Goal: Task Accomplishment & Management: Use online tool/utility

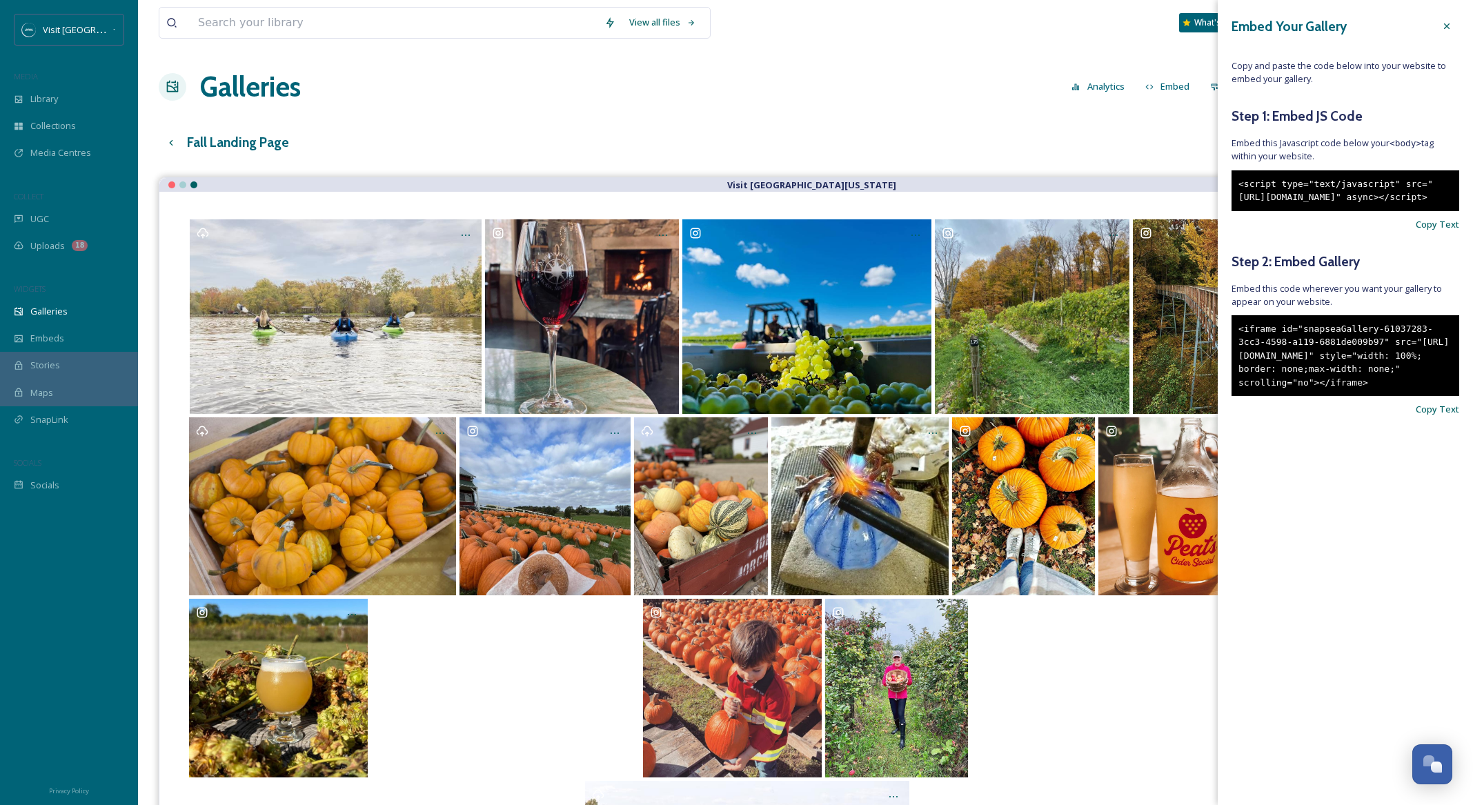
scroll to position [5899, 0]
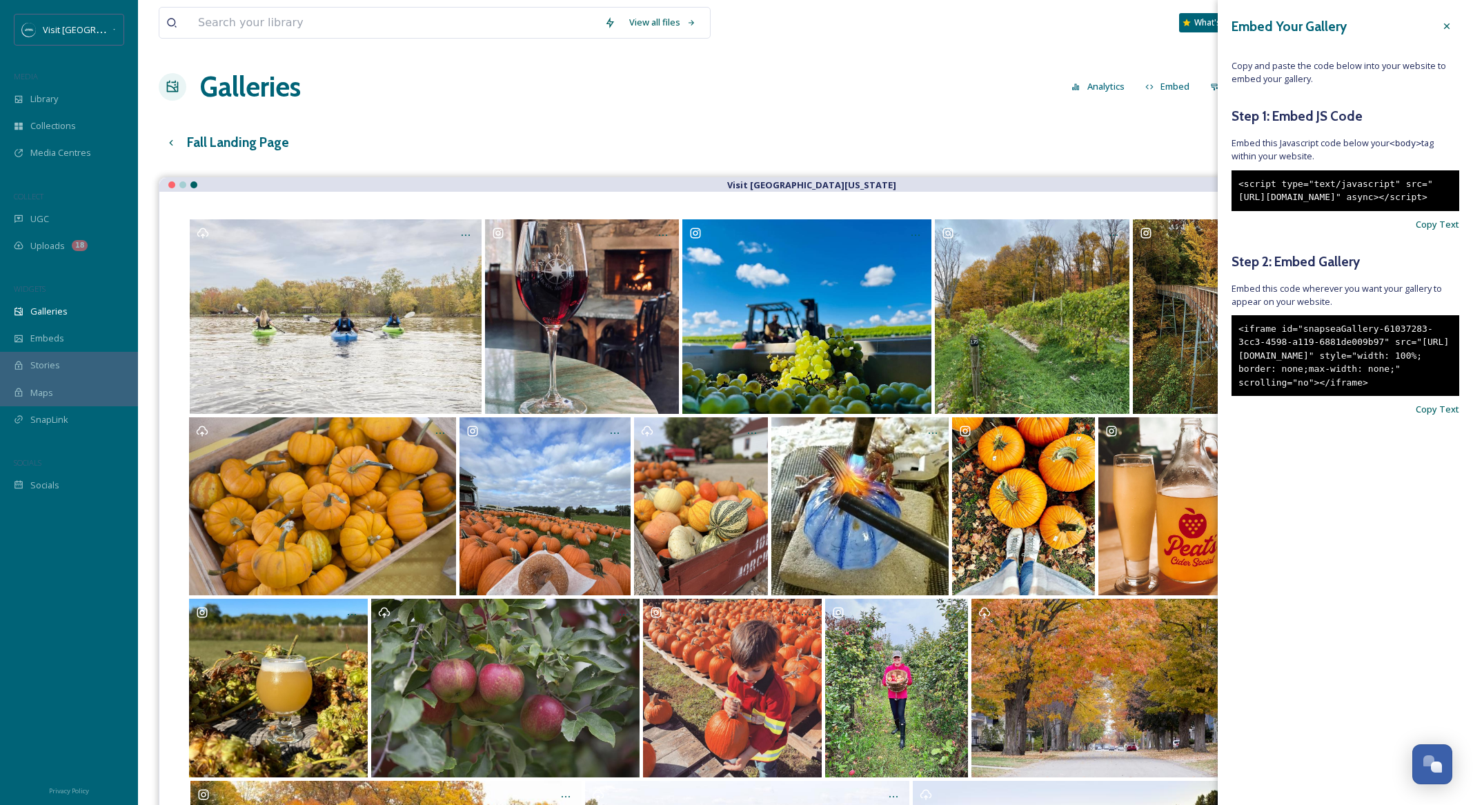
click at [1450, 23] on icon at bounding box center [1447, 26] width 11 height 11
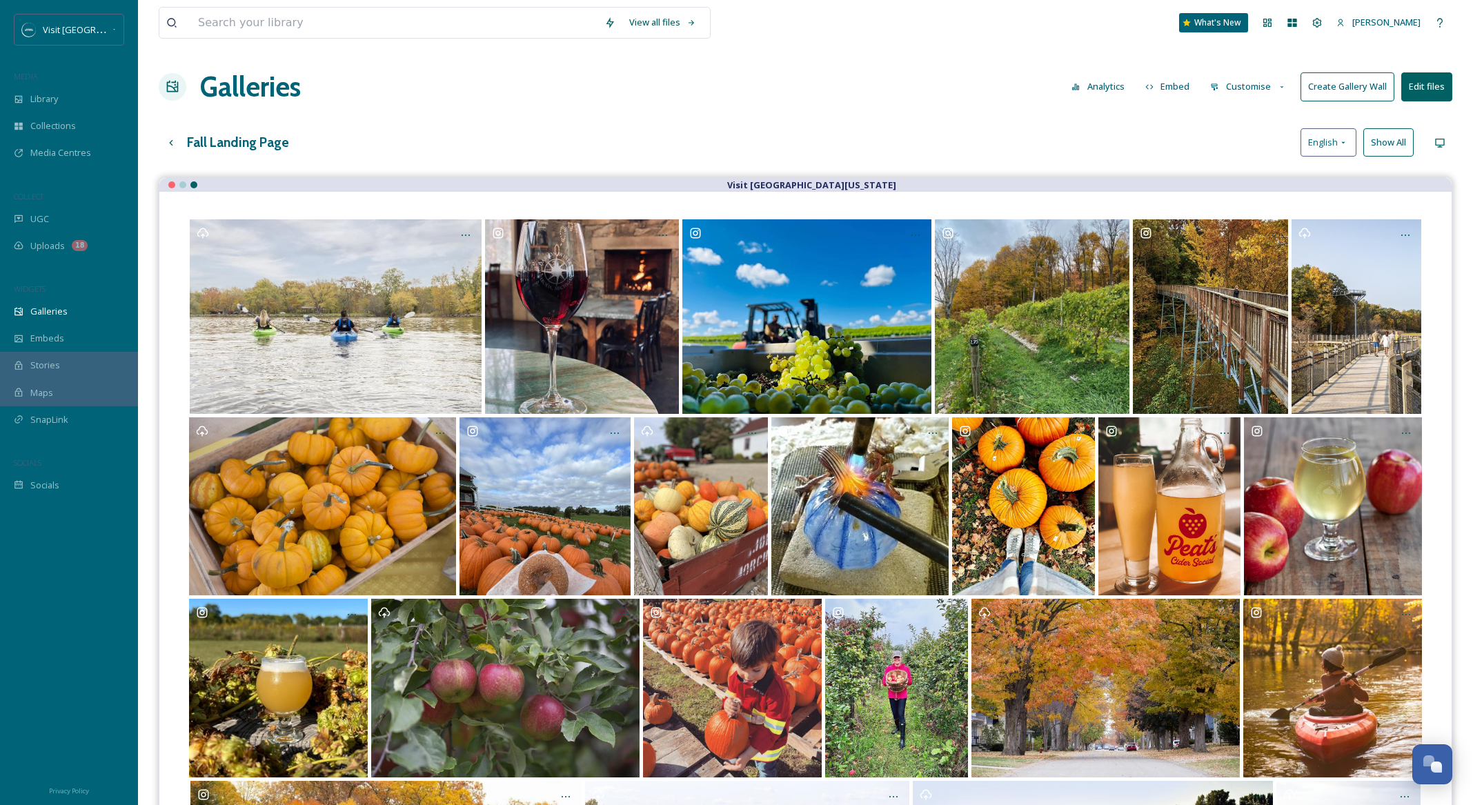
click at [1259, 87] on button "Customise" at bounding box center [1248, 86] width 90 height 27
click at [1245, 170] on div "Buttons" at bounding box center [1252, 172] width 96 height 27
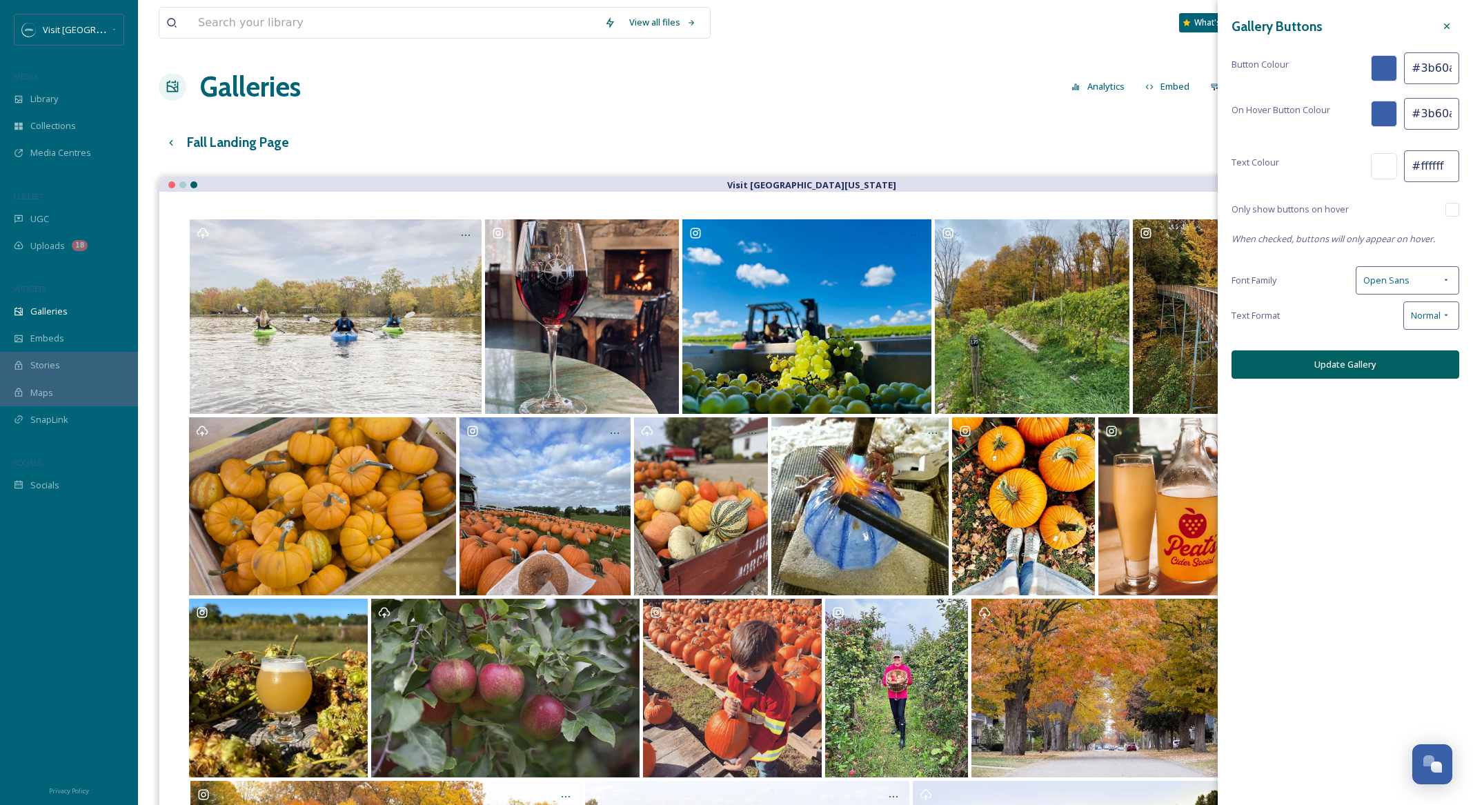
click at [1431, 71] on input "#3b60aa" at bounding box center [1431, 68] width 55 height 32
click at [1422, 72] on input "#3b60aa" at bounding box center [1431, 68] width 55 height 32
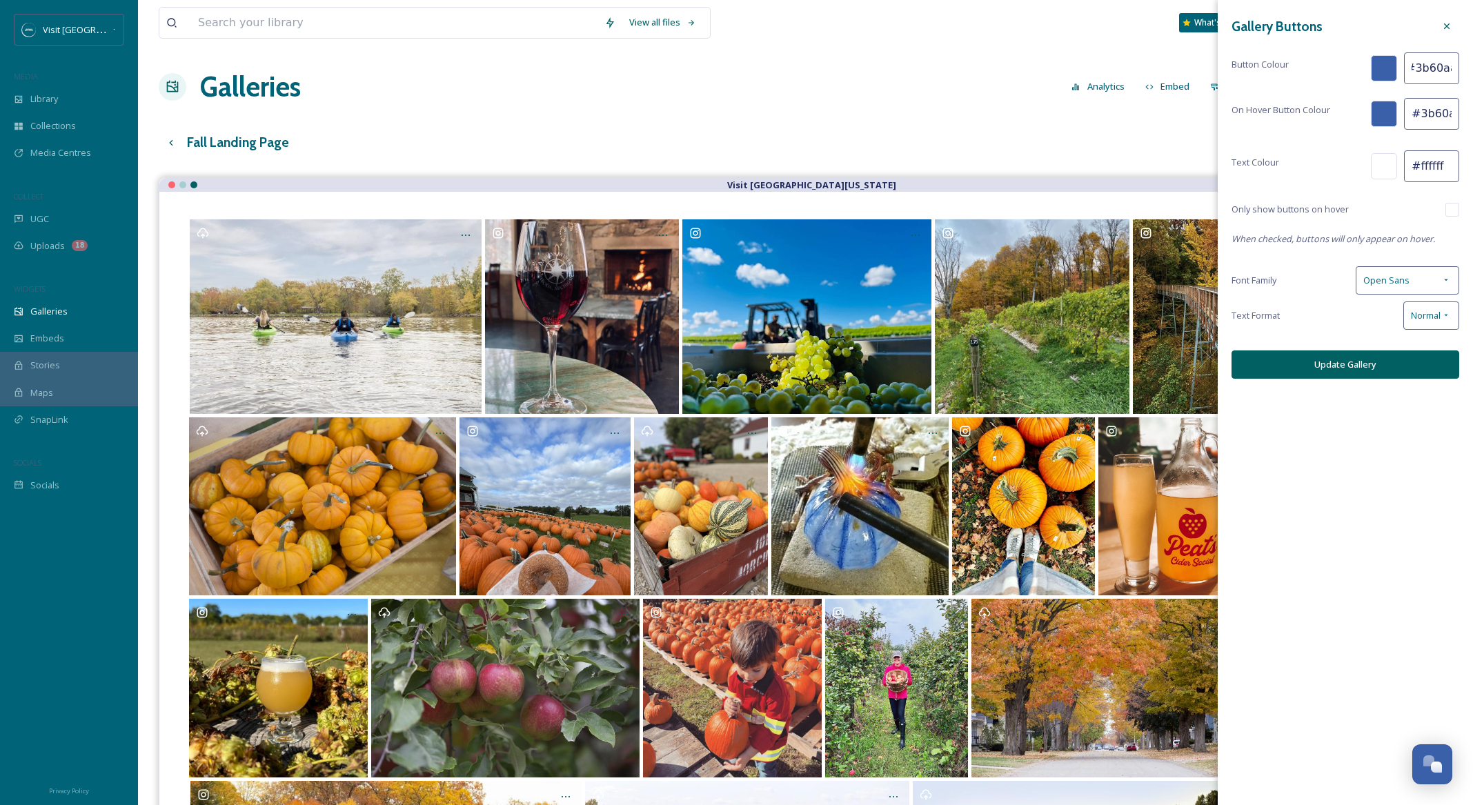
drag, startPoint x: 1420, startPoint y: 68, endPoint x: 1453, endPoint y: 70, distance: 33.2
click at [1453, 70] on input "#3b60aa" at bounding box center [1431, 68] width 55 height 32
click at [1424, 68] on input "#3b60aa" at bounding box center [1431, 68] width 55 height 32
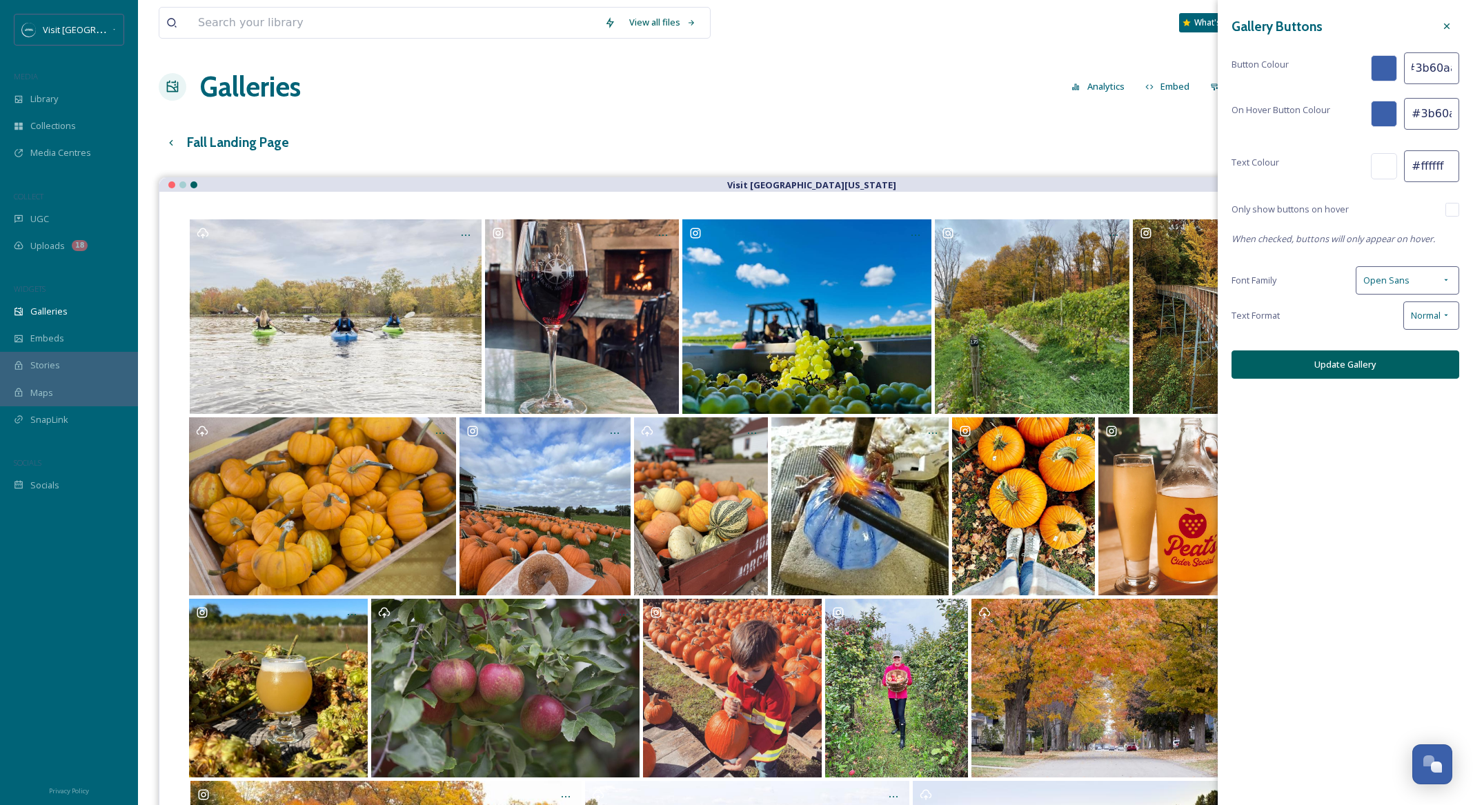
drag, startPoint x: 1418, startPoint y: 68, endPoint x: 1470, endPoint y: 66, distance: 51.8
click at [1470, 66] on div "Gallery Buttons Button Colour #3b60aa On Hover Button Colour #3b60aa Text Colou…" at bounding box center [1345, 196] width 255 height 393
paste input "#006062"
drag, startPoint x: 1430, startPoint y: 74, endPoint x: 1397, endPoint y: 78, distance: 33.4
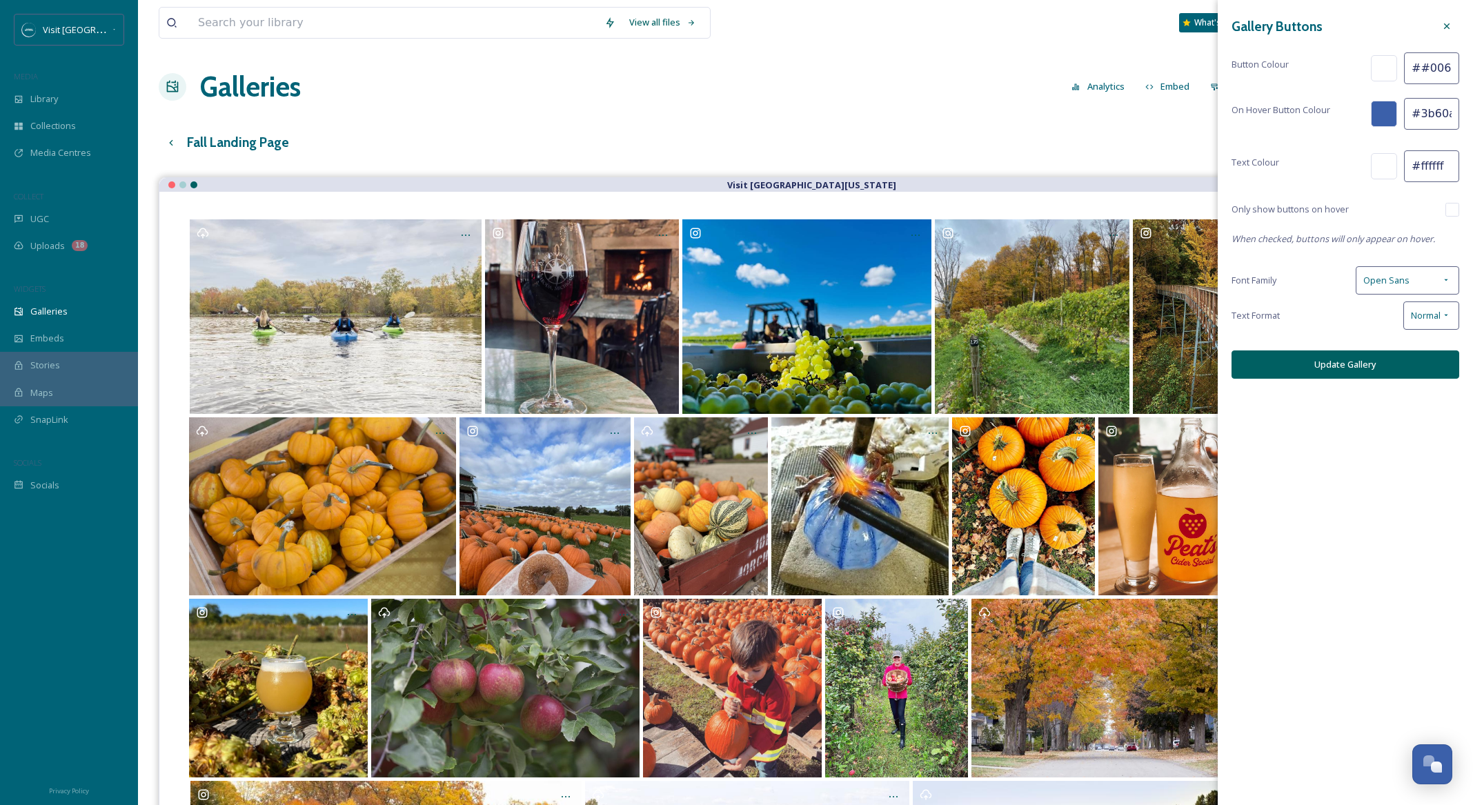
click at [1397, 78] on div "Button Colour ##006062" at bounding box center [1346, 68] width 228 height 32
click at [1415, 67] on input "##006062" at bounding box center [1431, 68] width 55 height 32
type input "#006062"
click at [1428, 118] on input "#3b60aa" at bounding box center [1431, 114] width 55 height 32
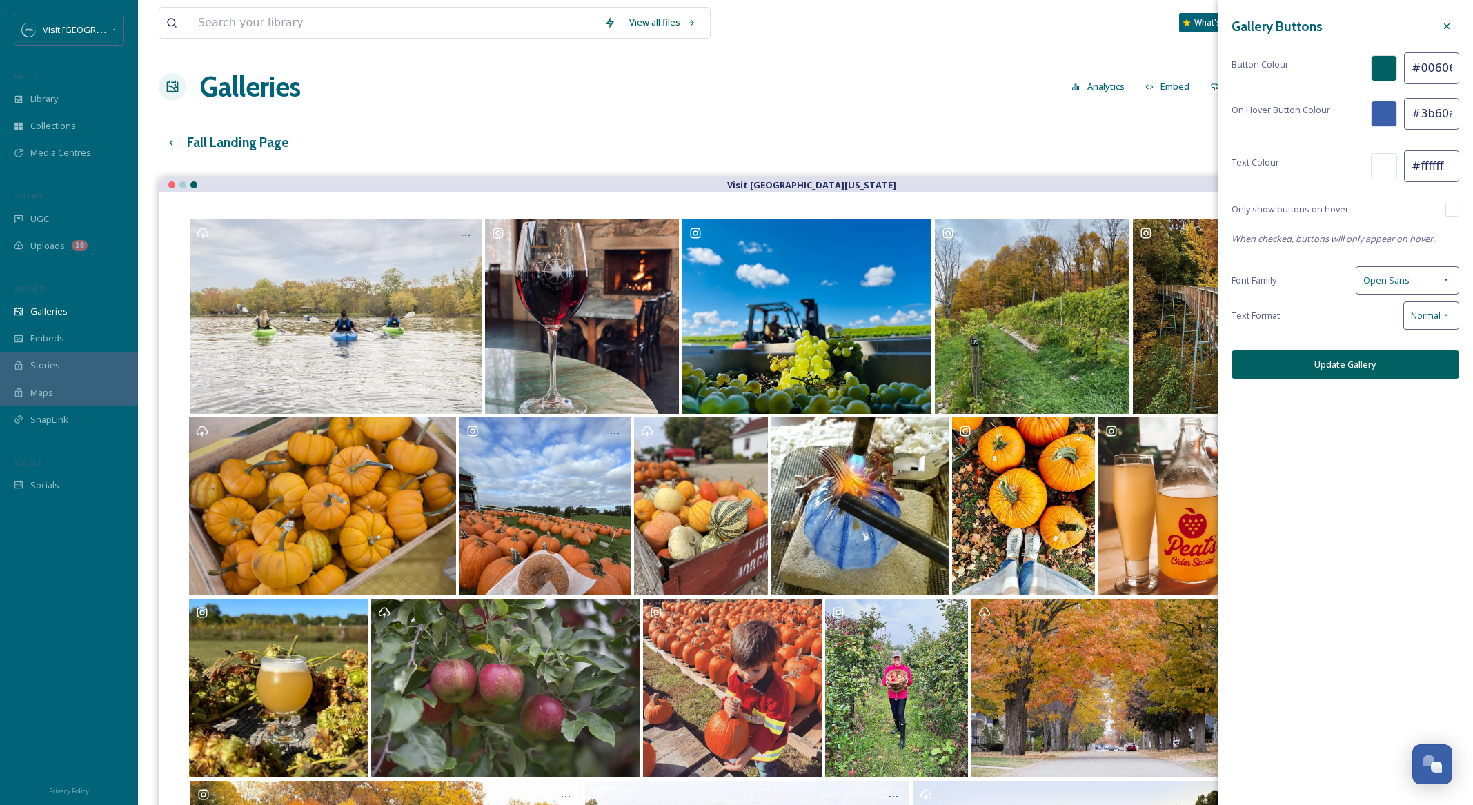
click at [1428, 118] on input "#3b60aa" at bounding box center [1431, 114] width 55 height 32
paste input "006062"
type input "#006062"
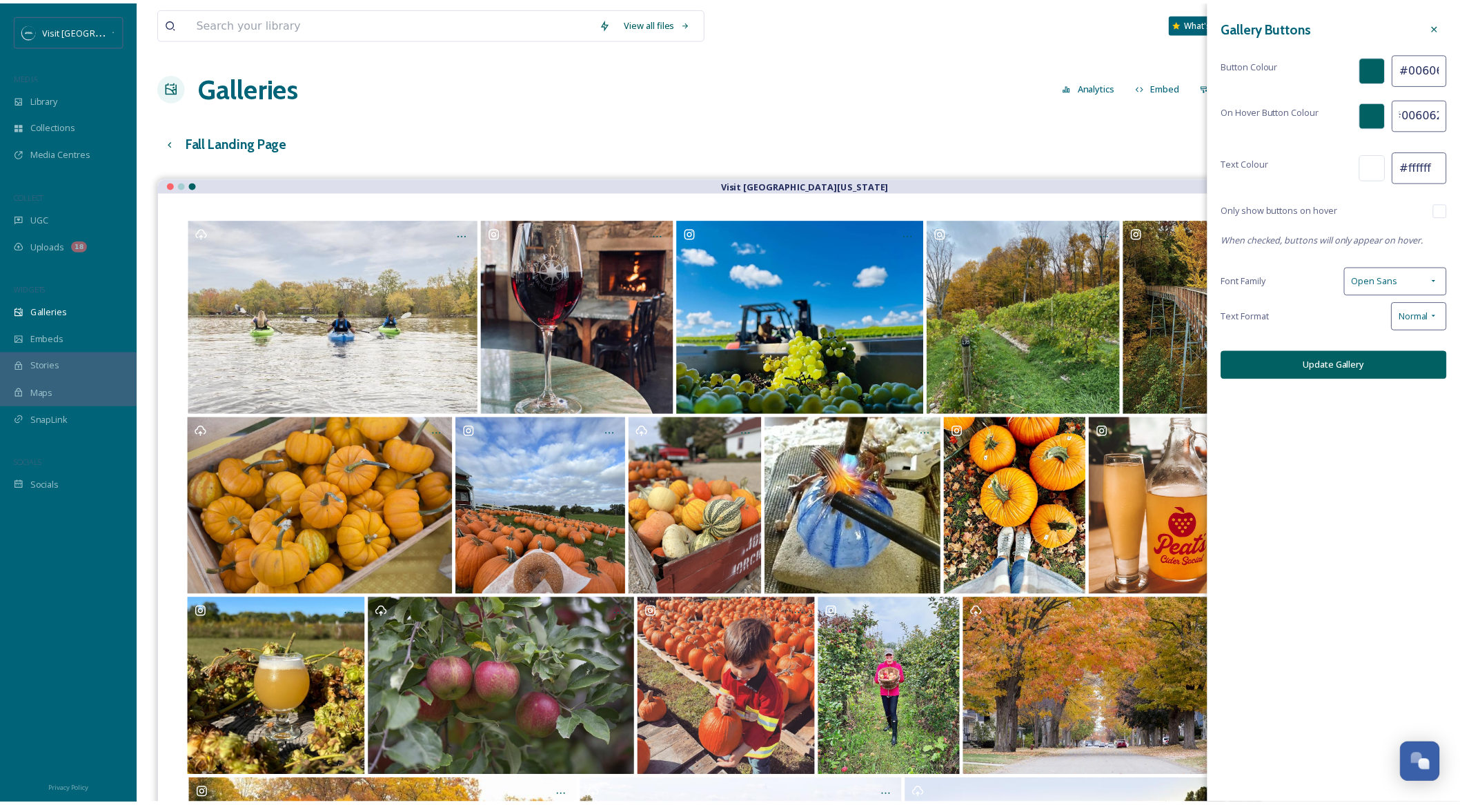
scroll to position [0, 0]
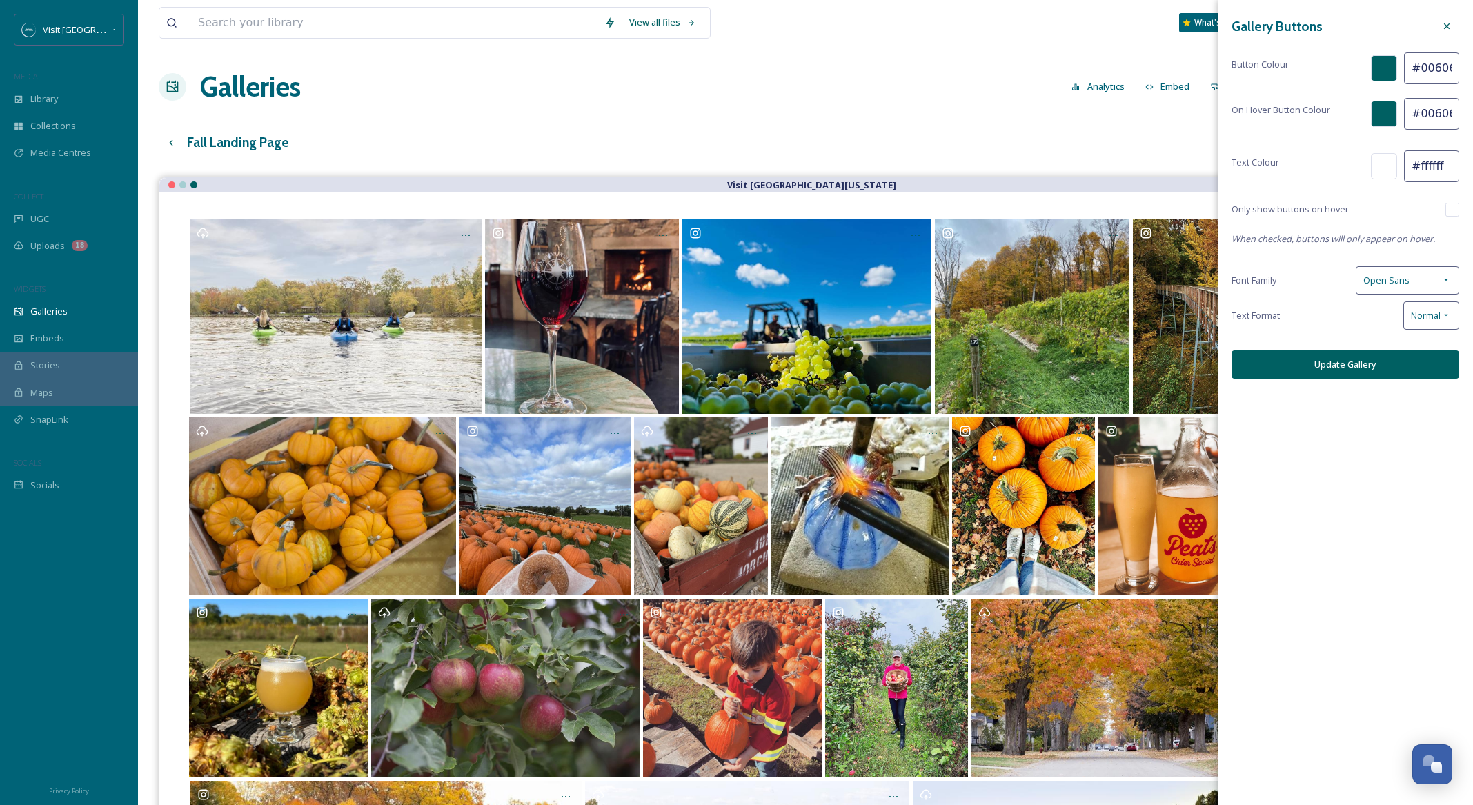
click at [1374, 364] on button "Update Gallery" at bounding box center [1346, 365] width 228 height 28
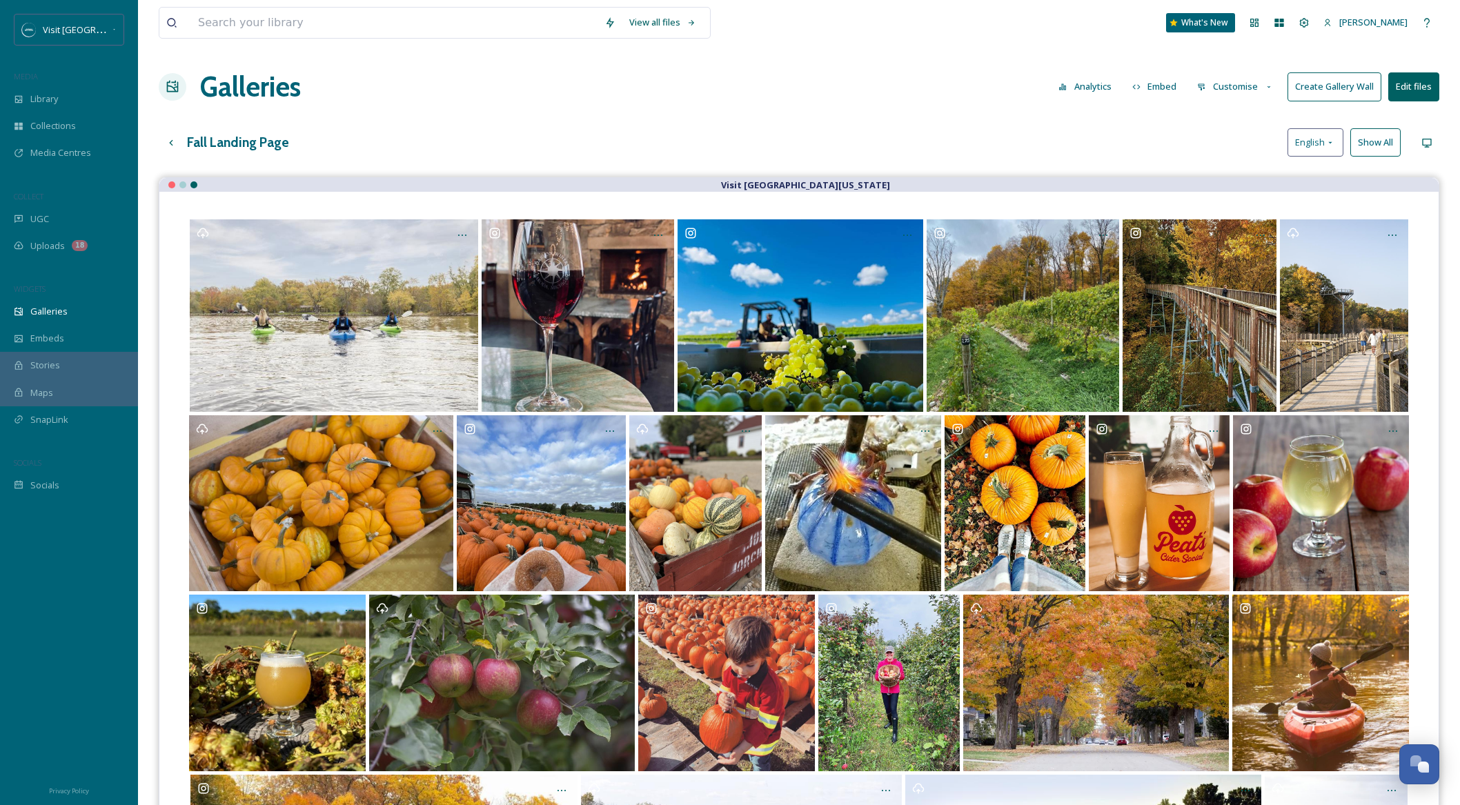
click at [1235, 88] on button "Customise" at bounding box center [1235, 86] width 90 height 27
click at [1233, 118] on div "Layout" at bounding box center [1239, 118] width 96 height 27
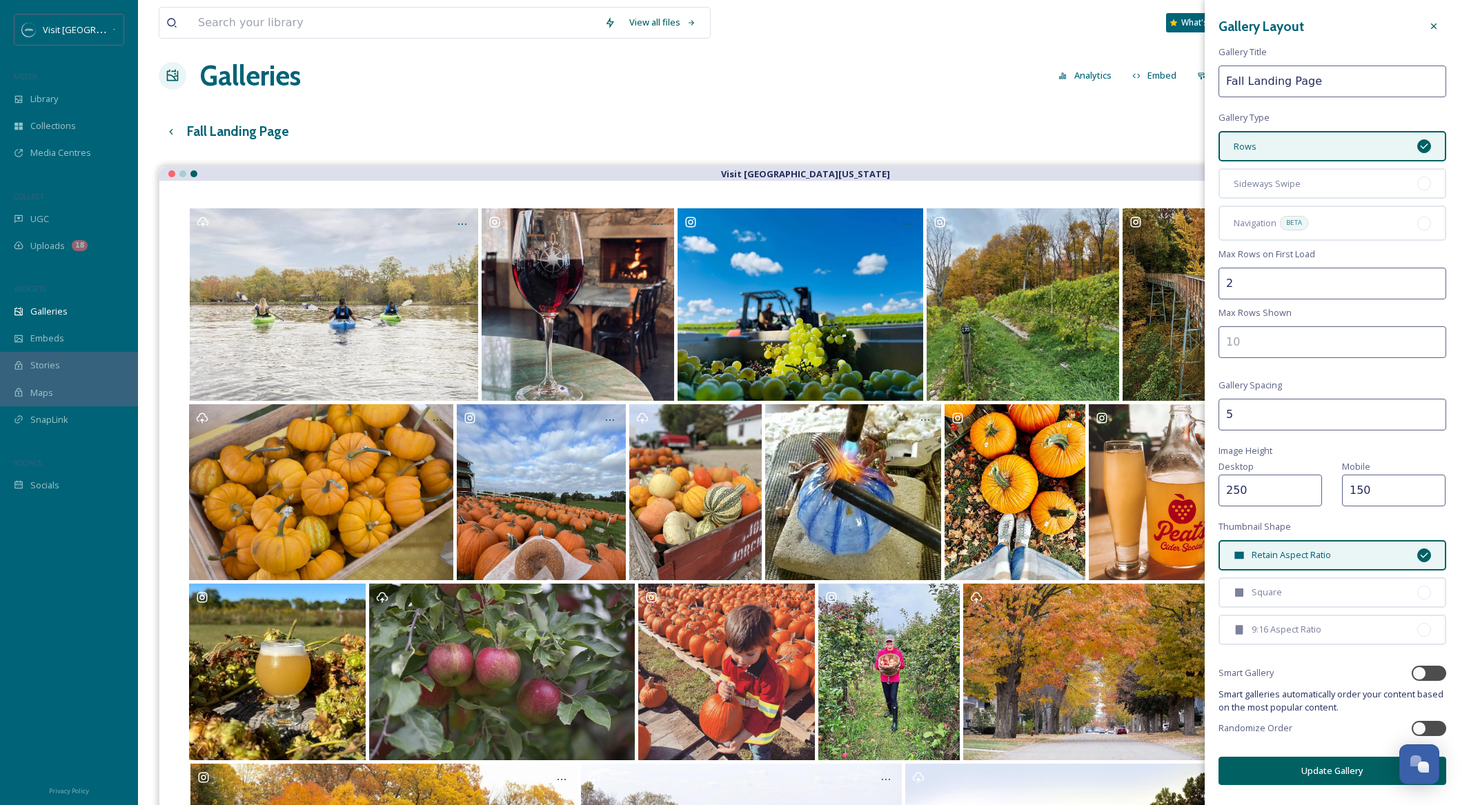
scroll to position [14, 0]
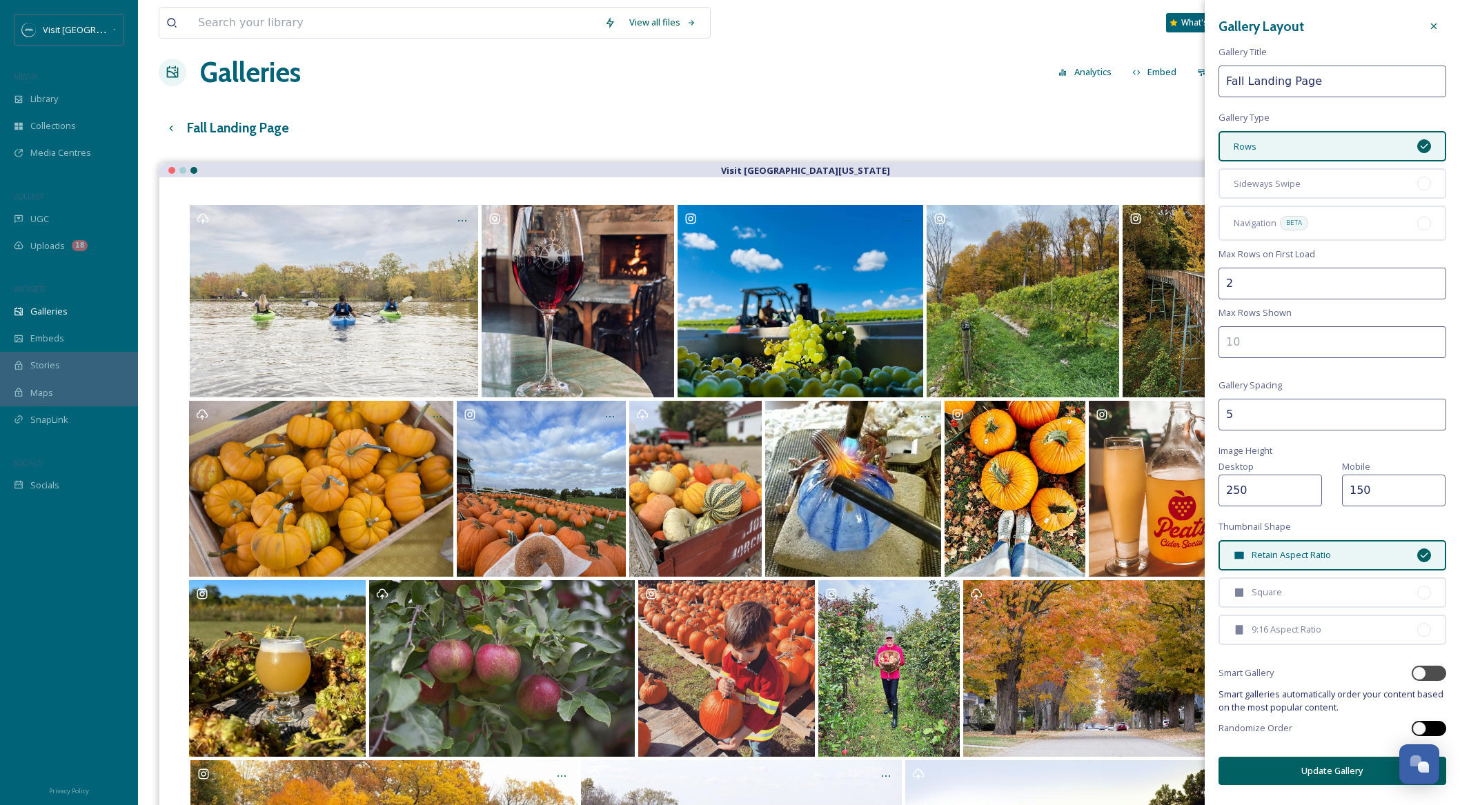
click at [1423, 727] on div at bounding box center [1420, 729] width 14 height 14
checkbox input "true"
click at [1426, 674] on div at bounding box center [1422, 673] width 10 height 7
checkbox input "true"
checkbox input "false"
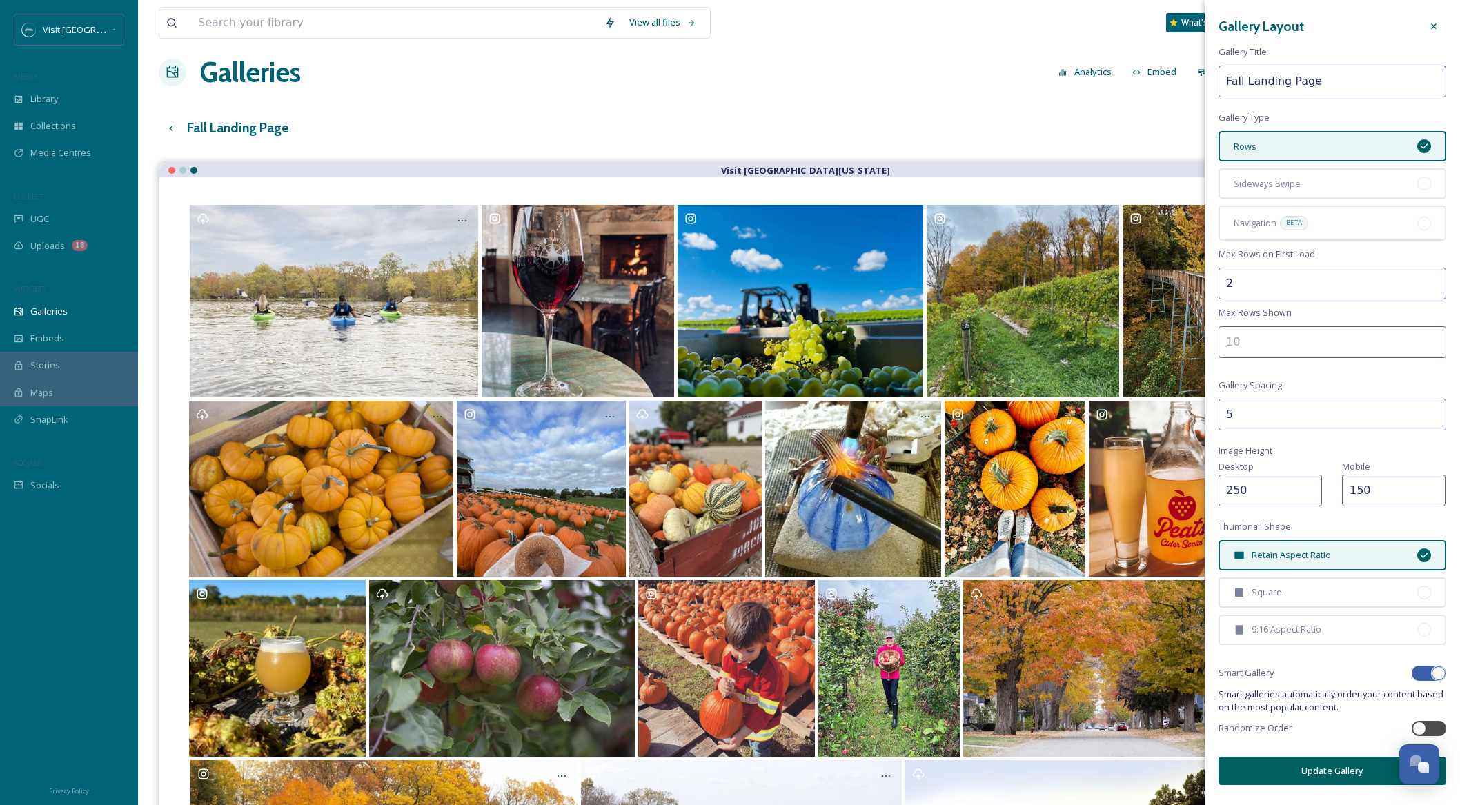
click at [1358, 772] on button "Update Gallery" at bounding box center [1333, 771] width 228 height 28
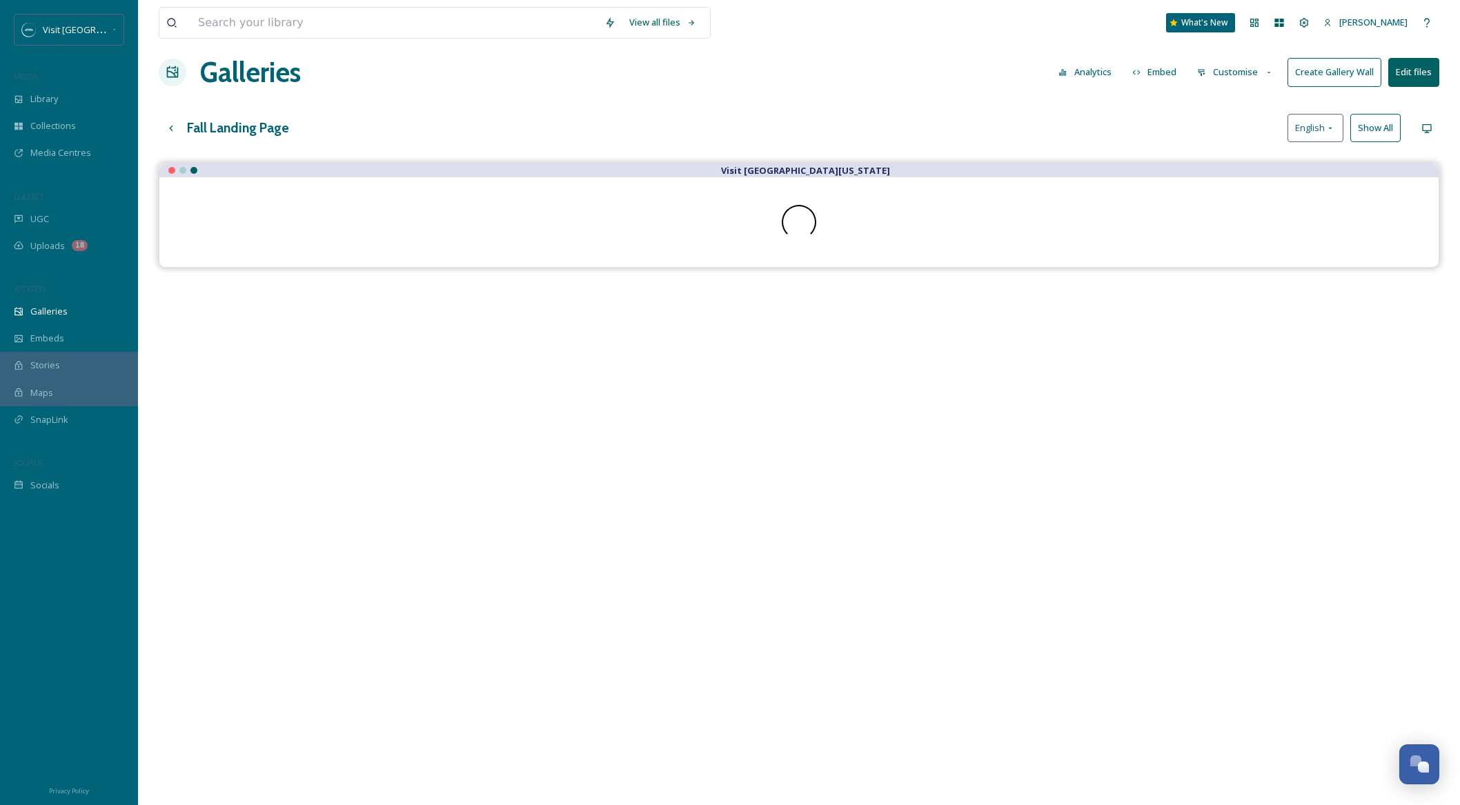
click at [1249, 73] on button "Customise" at bounding box center [1235, 72] width 90 height 27
click at [1241, 153] on div "Buttons" at bounding box center [1239, 157] width 96 height 27
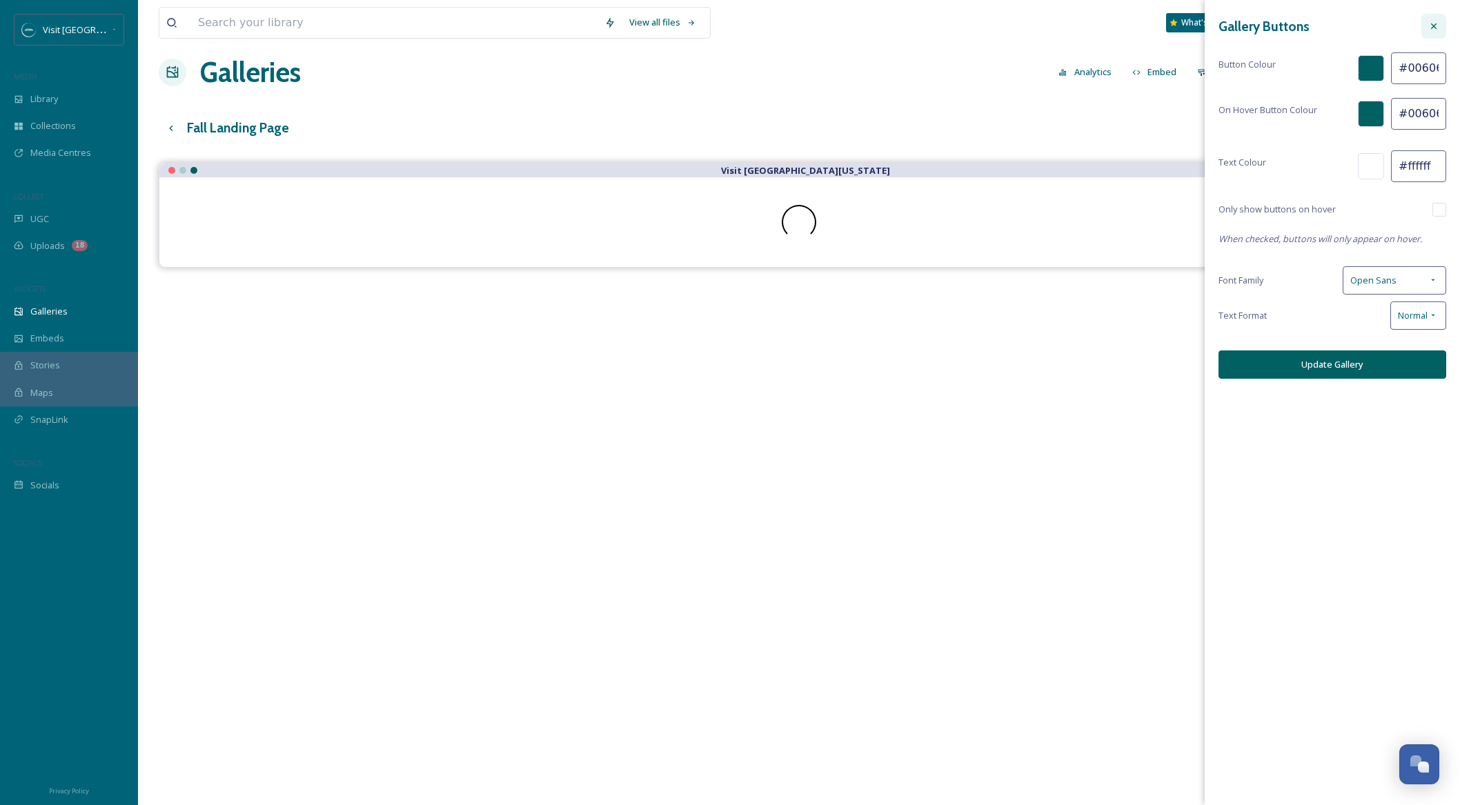
click at [1437, 24] on icon at bounding box center [1433, 26] width 11 height 11
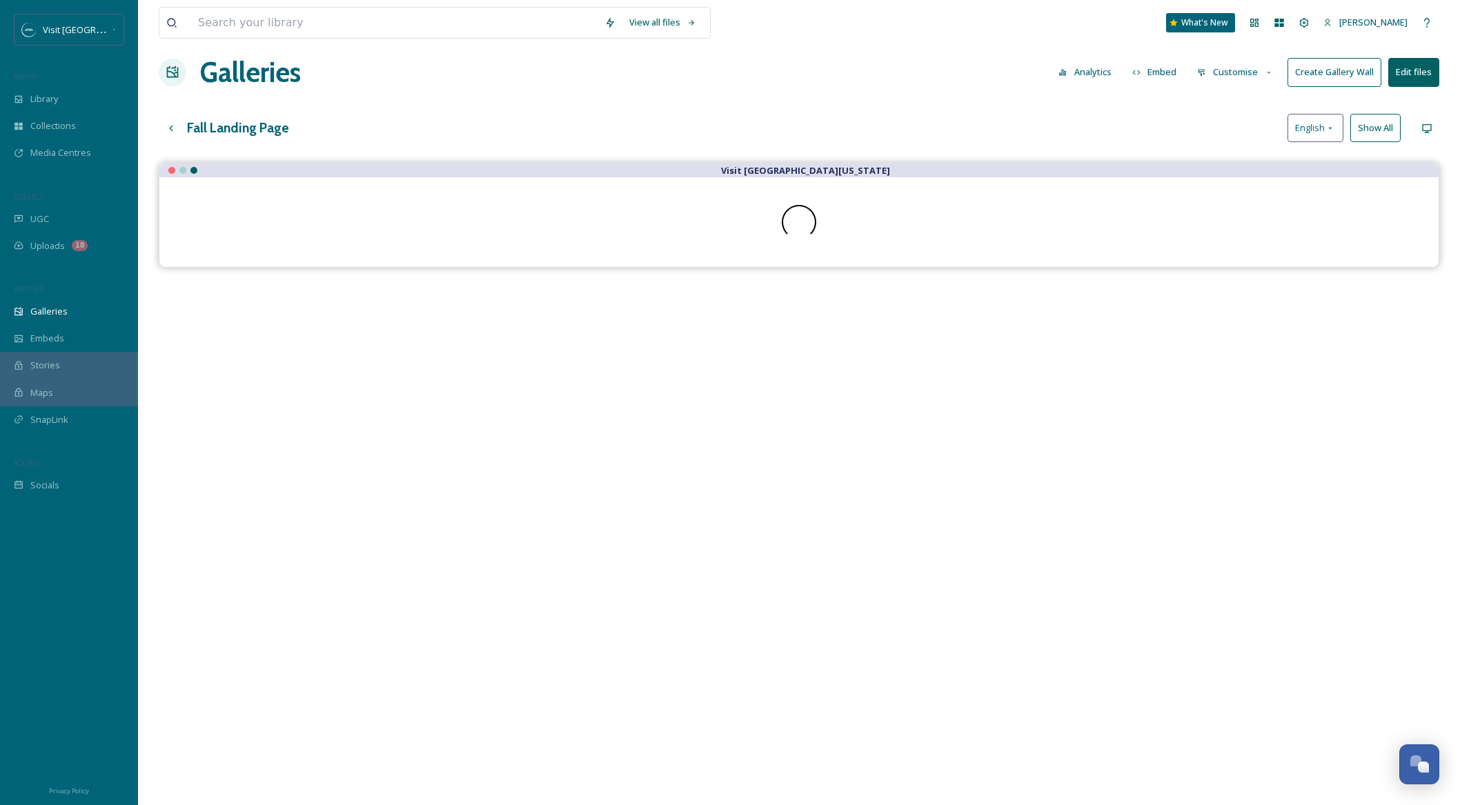
click at [1241, 69] on button "Customise" at bounding box center [1235, 72] width 90 height 27
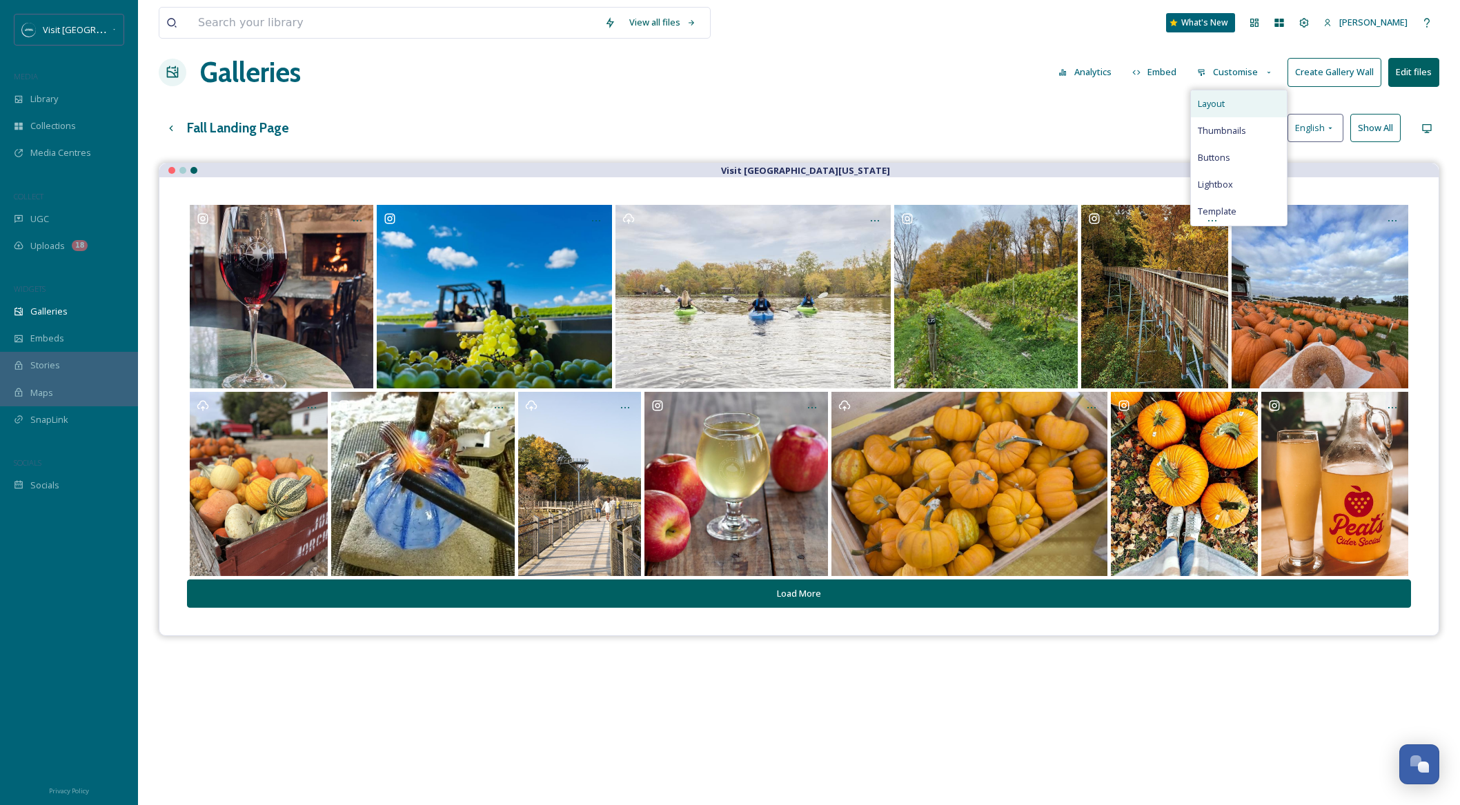
click at [1228, 104] on div "Layout" at bounding box center [1239, 103] width 96 height 27
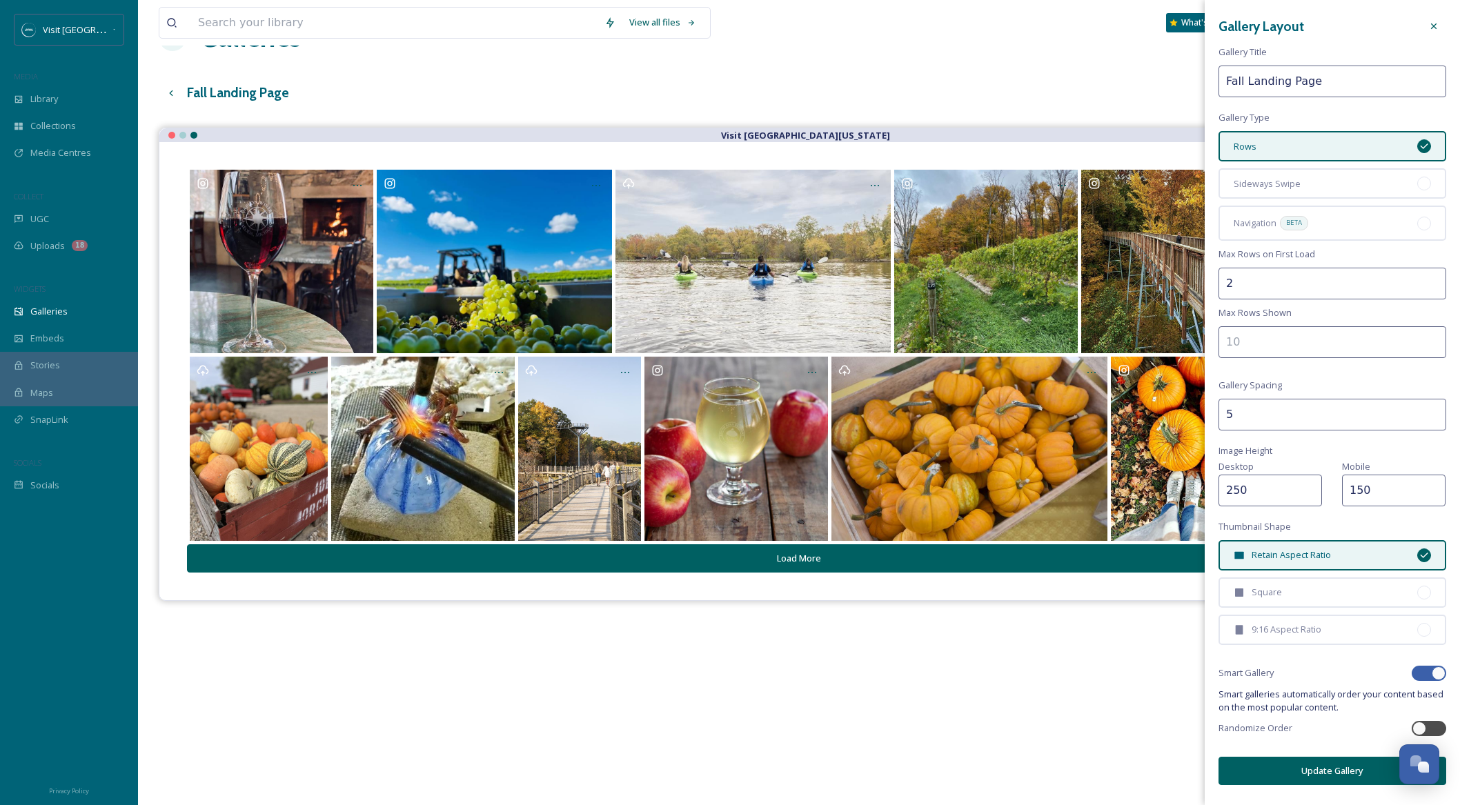
scroll to position [0, 0]
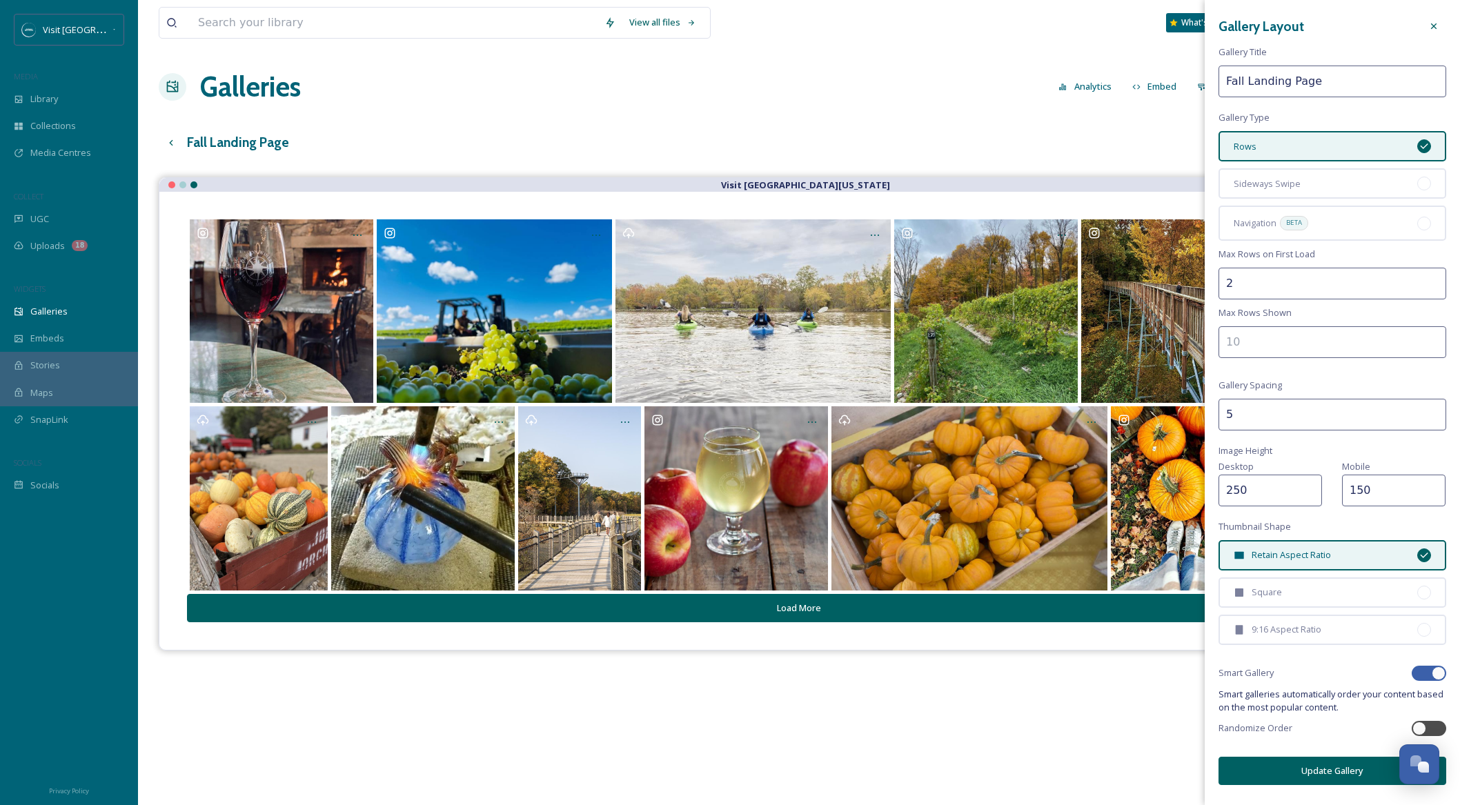
click at [1440, 28] on div at bounding box center [1434, 26] width 25 height 25
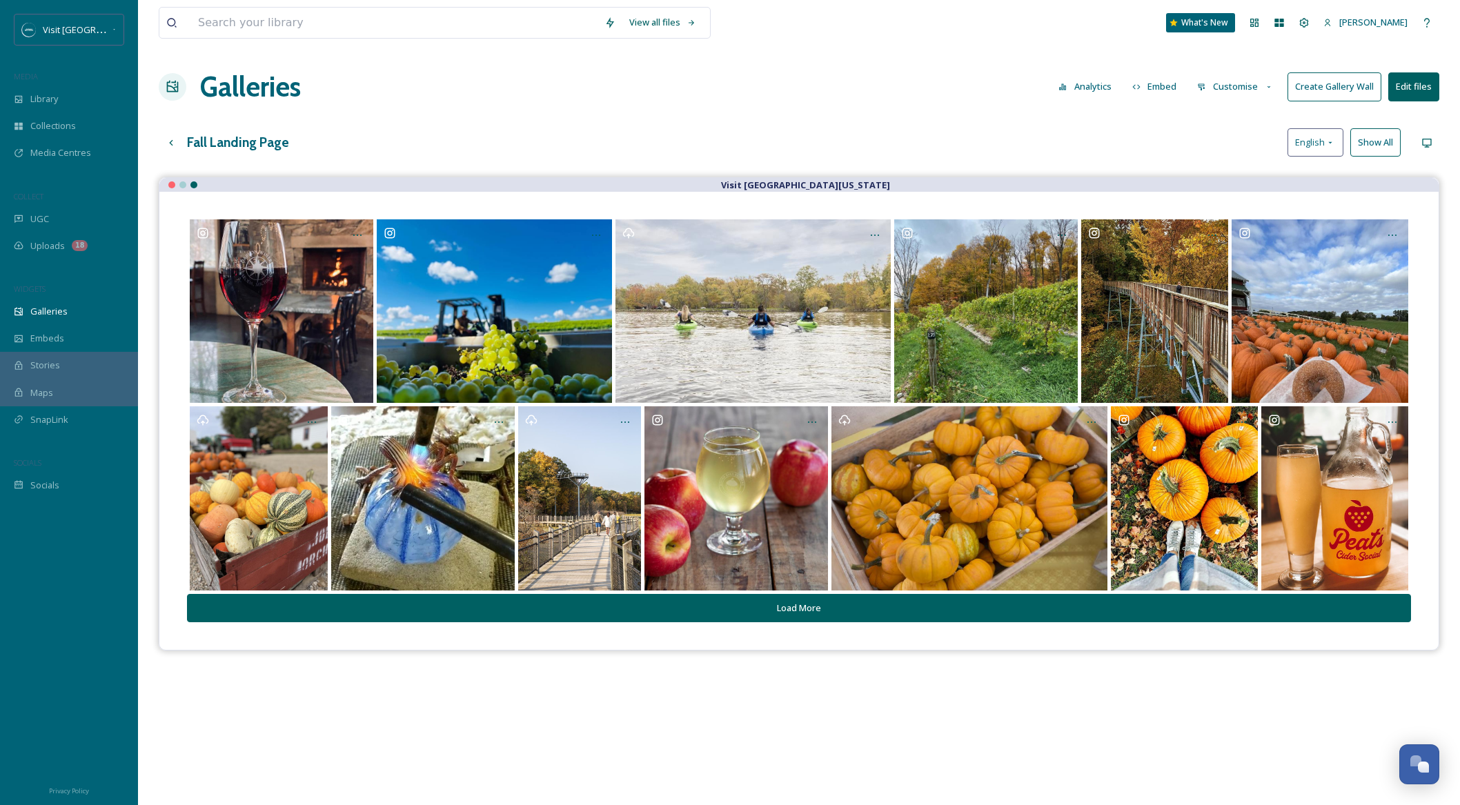
click at [1400, 91] on button "Edit files" at bounding box center [1413, 86] width 51 height 28
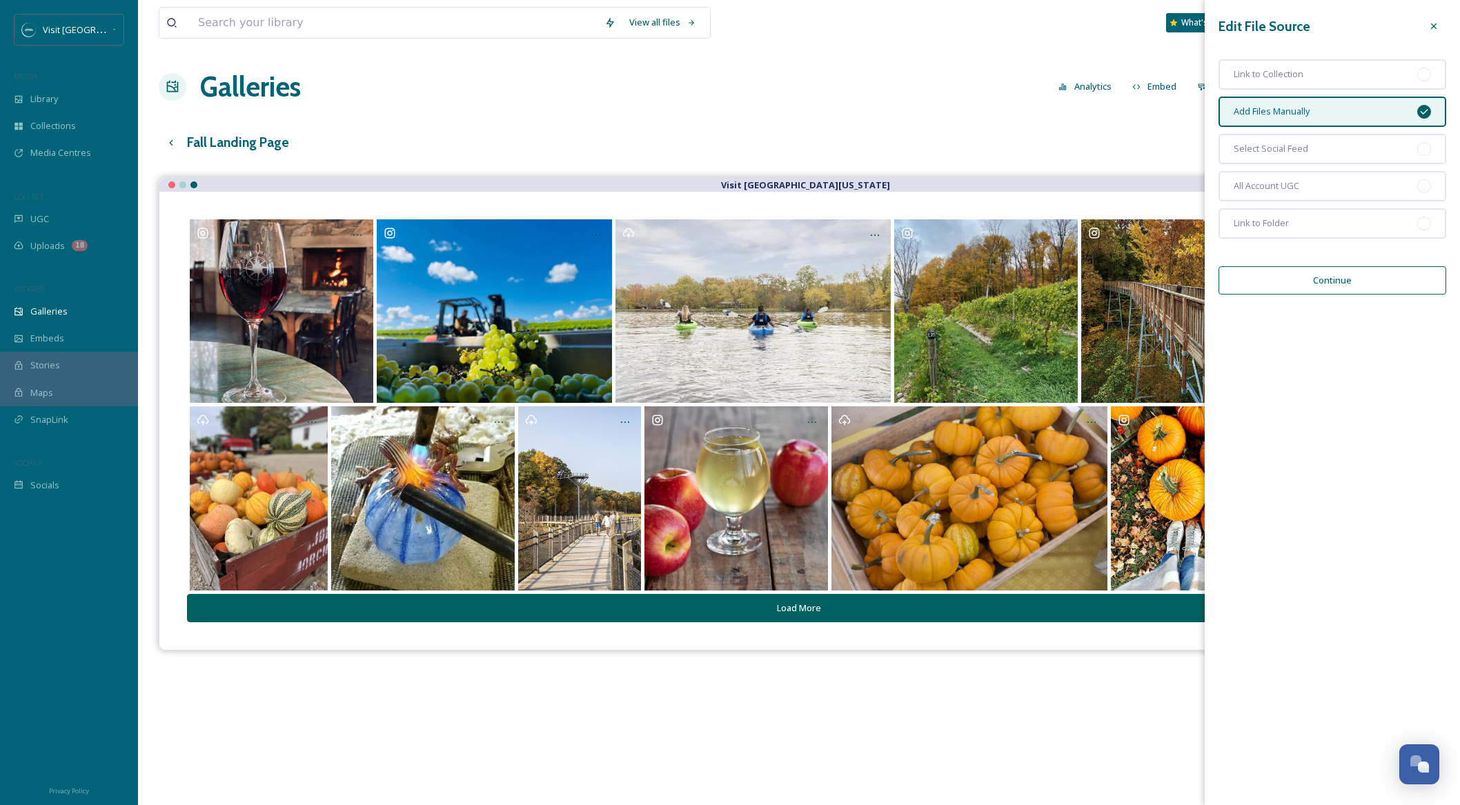
click at [1433, 19] on div at bounding box center [1434, 26] width 25 height 25
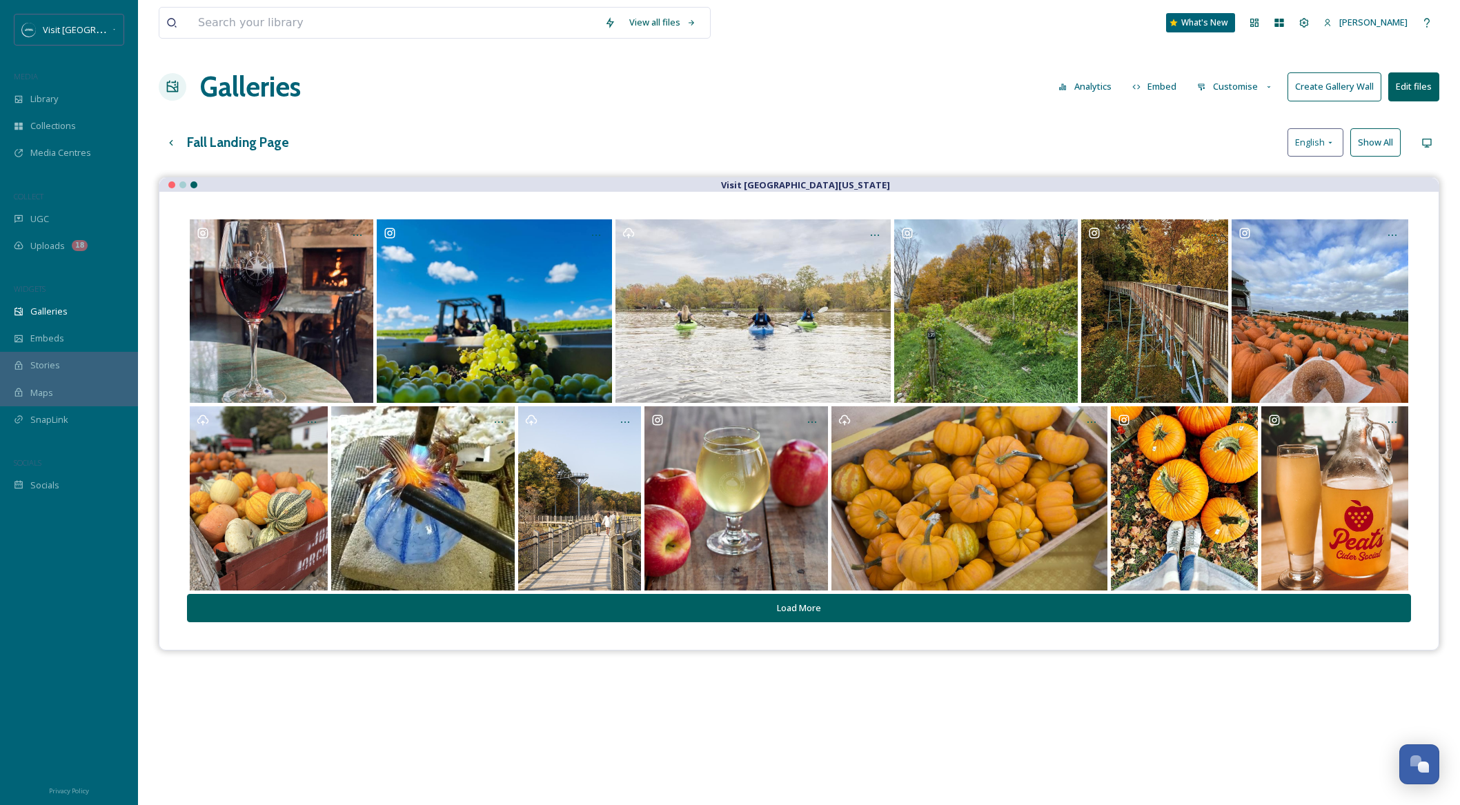
click at [1231, 90] on button "Customise" at bounding box center [1235, 86] width 90 height 27
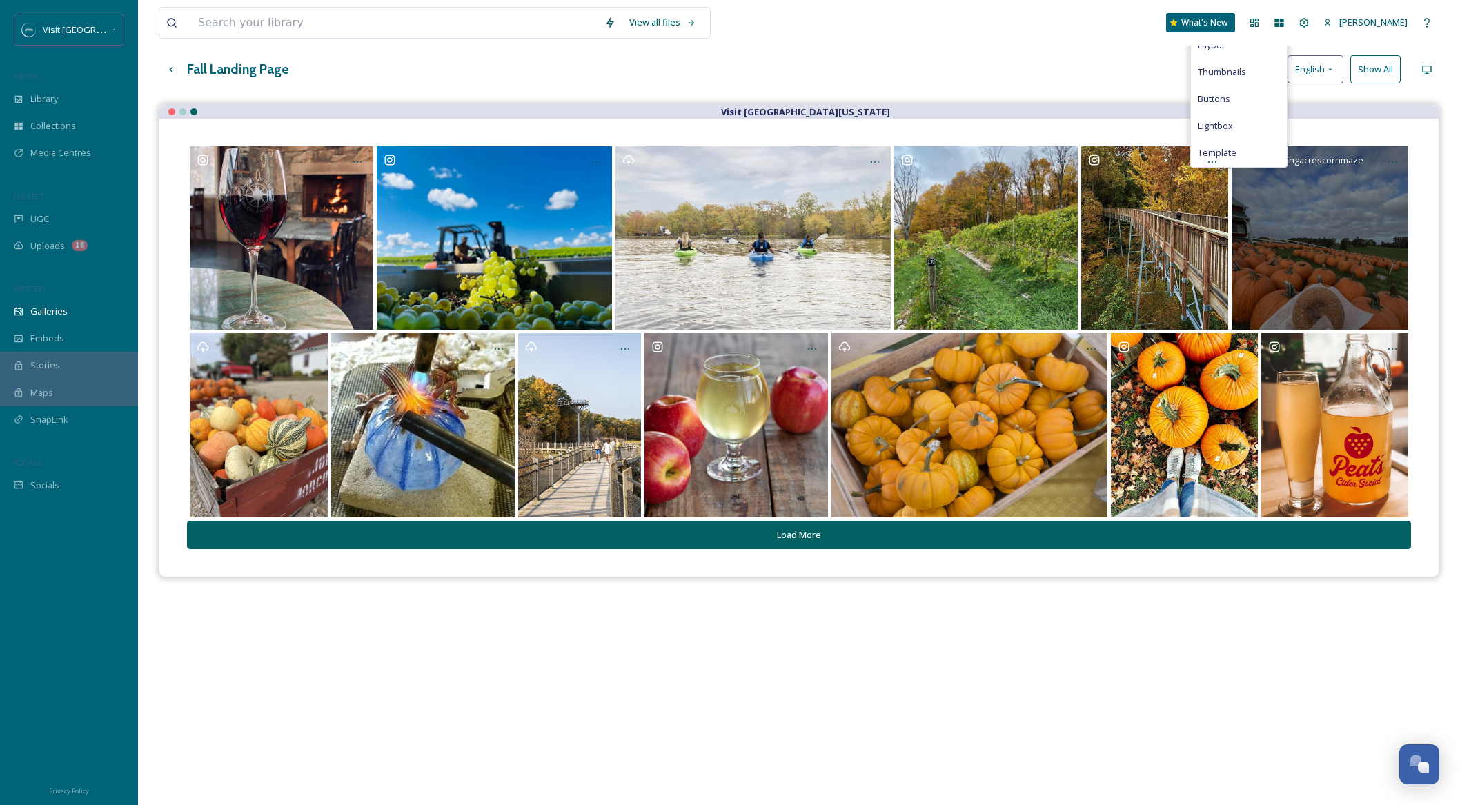
scroll to position [58, 0]
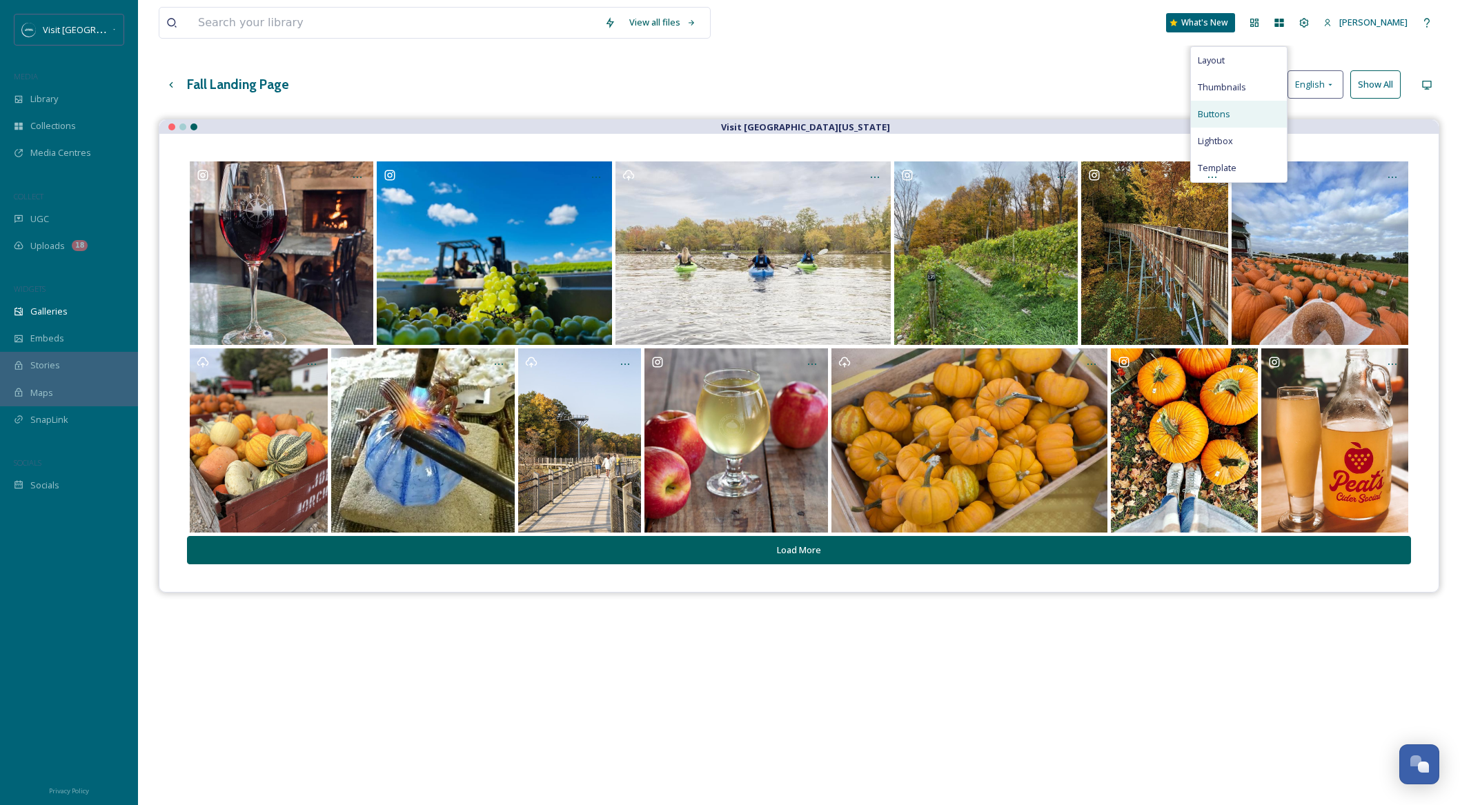
click at [1223, 113] on span "Buttons" at bounding box center [1214, 114] width 32 height 13
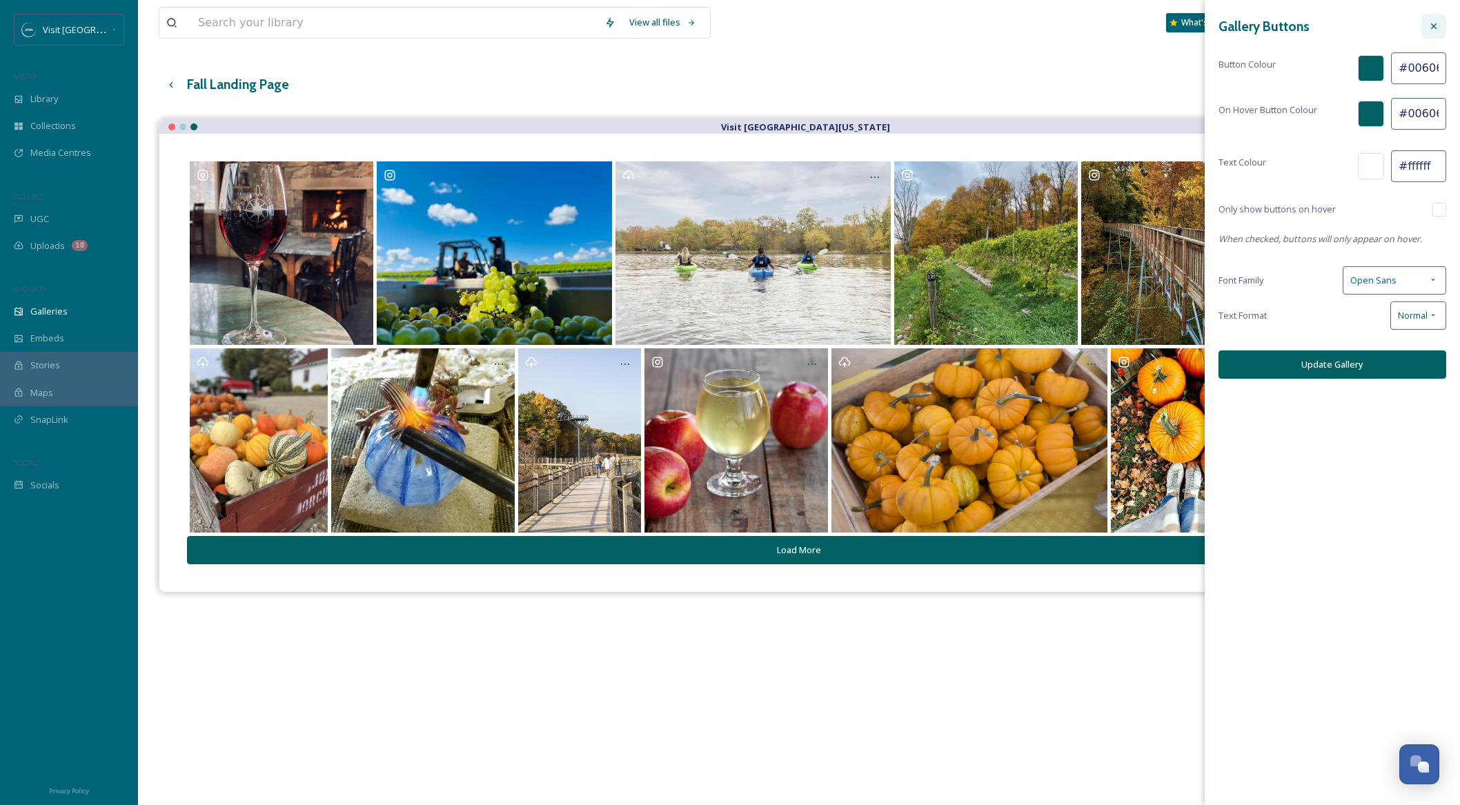
click at [1433, 26] on icon at bounding box center [1434, 26] width 6 height 6
